Goal: Task Accomplishment & Management: Manage account settings

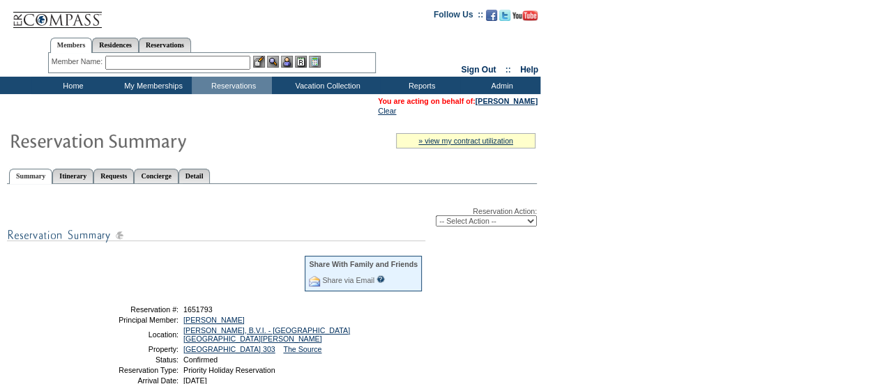
click at [483, 224] on select "-- Select Action -- Modify Reservation Dates Modify Reservation Cost Modify Occ…" at bounding box center [486, 221] width 101 height 11
select select "ChangeOccupancy"
click at [436, 217] on select "-- Select Action -- Modify Reservation Dates Modify Reservation Cost Modify Occ…" at bounding box center [486, 221] width 101 height 11
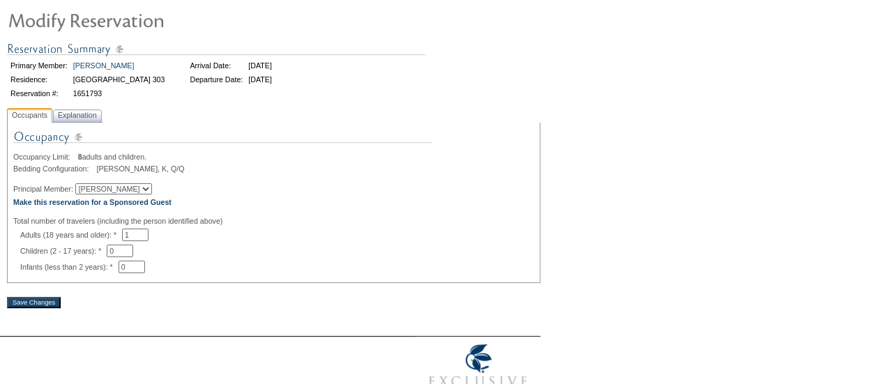
scroll to position [102, 0]
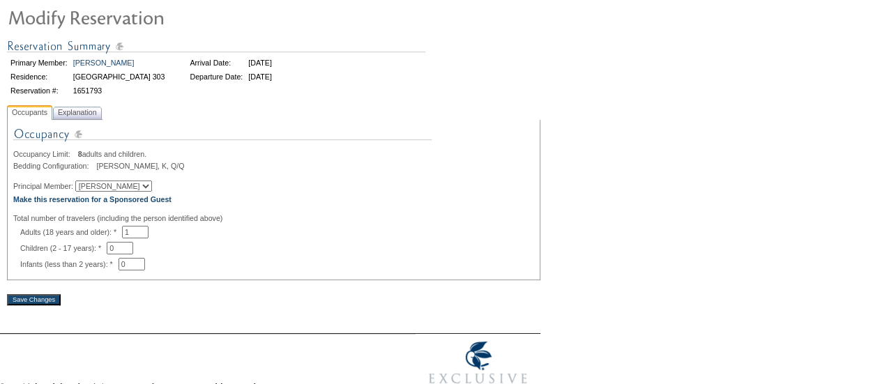
click at [149, 189] on select "[PERSON_NAME] [PERSON_NAME] [PERSON_NAME] [PERSON_NAME] [PERSON_NAME]" at bounding box center [113, 186] width 77 height 11
select select "60117"
click at [83, 183] on select "[PERSON_NAME] [PERSON_NAME] [PERSON_NAME] [PERSON_NAME] [PERSON_NAME]" at bounding box center [113, 186] width 77 height 11
click at [90, 114] on span "Explanation" at bounding box center [77, 112] width 45 height 15
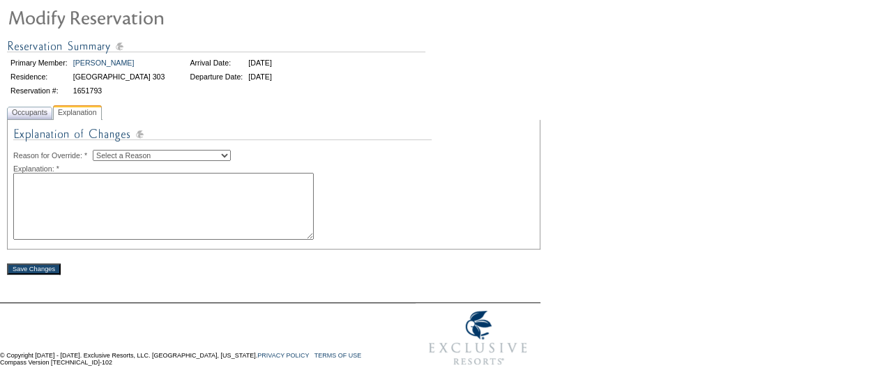
click at [176, 154] on select "Select a Reason Creating Continuous Stay Days Rebooked After Cancellation Editi…" at bounding box center [162, 155] width 138 height 11
select select "1045"
click at [104, 151] on select "Select a Reason Creating Continuous Stay Days Rebooked After Cancellation Editi…" at bounding box center [162, 155] width 138 height 11
click at [147, 213] on textarea at bounding box center [163, 206] width 301 height 67
type textarea "This reservation will be for [PERSON_NAME]"
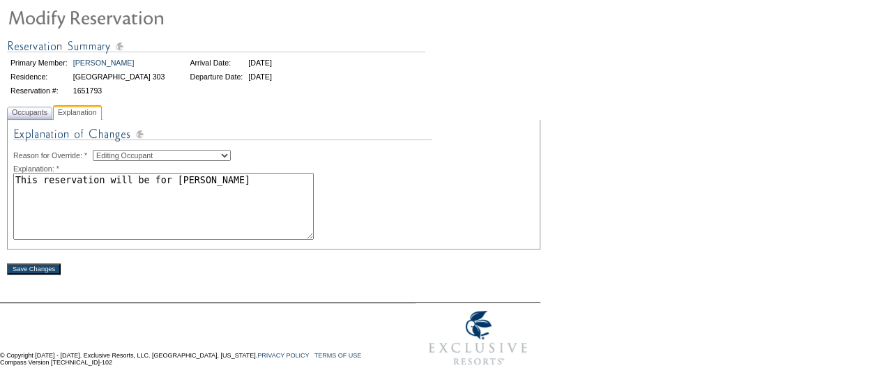
click at [44, 273] on input "Save Changes" at bounding box center [34, 269] width 54 height 11
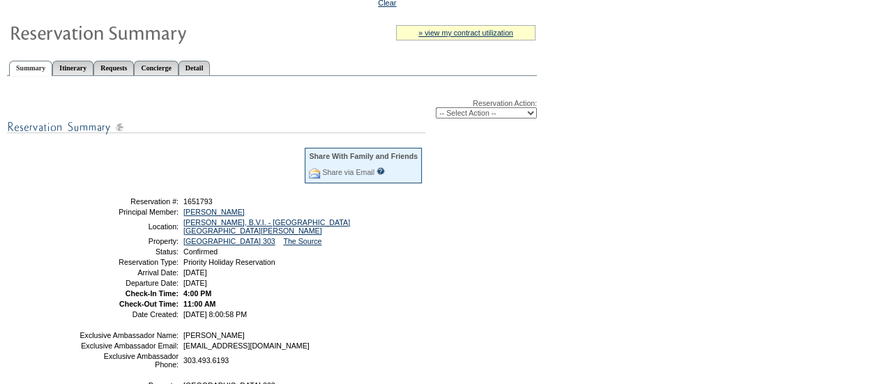
scroll to position [109, 0]
click at [196, 153] on td at bounding box center [191, 169] width 223 height 45
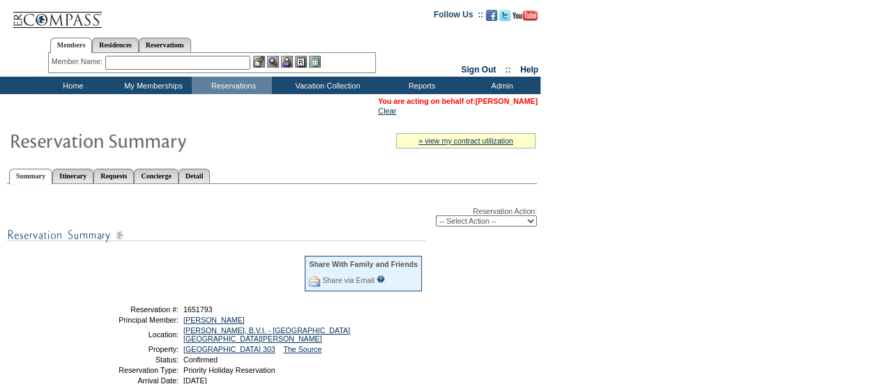
click at [520, 100] on link "[PERSON_NAME]" at bounding box center [507, 101] width 62 height 8
